Goal: Task Accomplishment & Management: Use online tool/utility

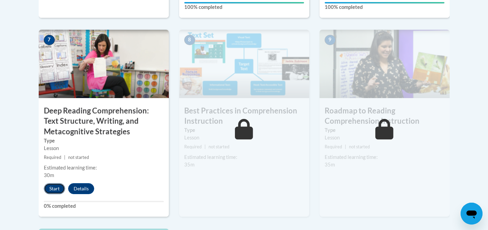
click at [49, 187] on button "Start" at bounding box center [54, 189] width 21 height 11
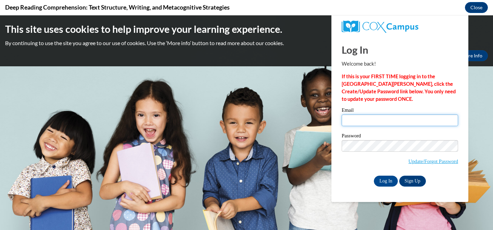
click at [394, 123] on input "Email" at bounding box center [400, 121] width 116 height 12
type input "[EMAIL_ADDRESS][DOMAIN_NAME]"
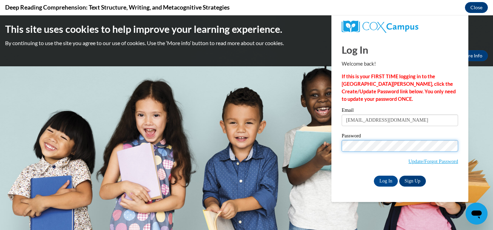
click at [374, 176] on input "Log In" at bounding box center [386, 181] width 24 height 11
